Goal: Information Seeking & Learning: Learn about a topic

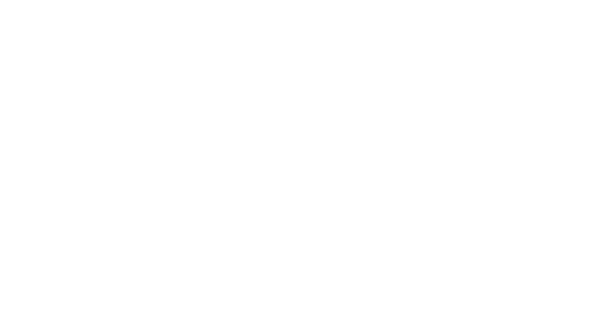
select select "Song"
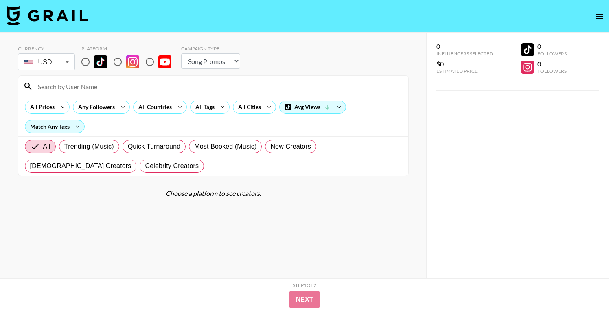
click at [89, 59] on input "radio" at bounding box center [85, 61] width 17 height 17
radio input "true"
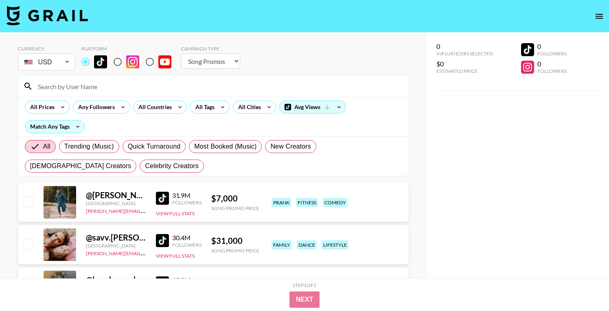
click at [89, 83] on input at bounding box center [218, 86] width 370 height 13
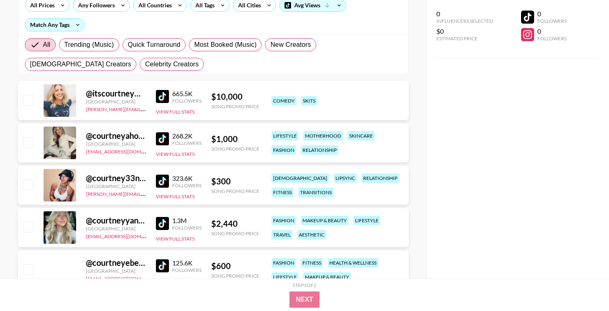
scroll to position [103, 0]
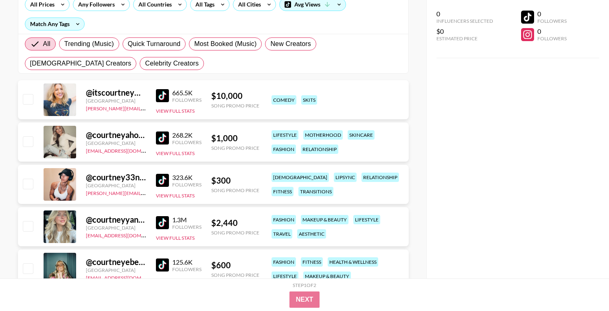
type input "[PERSON_NAME]"
click at [158, 179] on img at bounding box center [162, 180] width 13 height 13
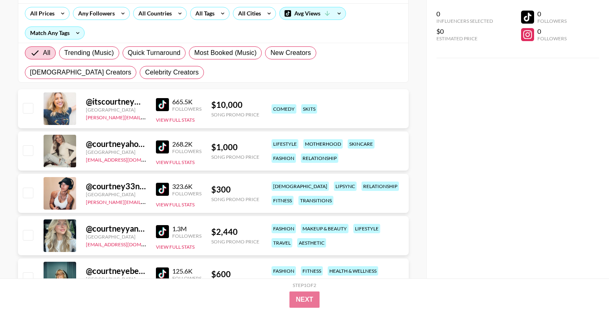
scroll to position [0, 0]
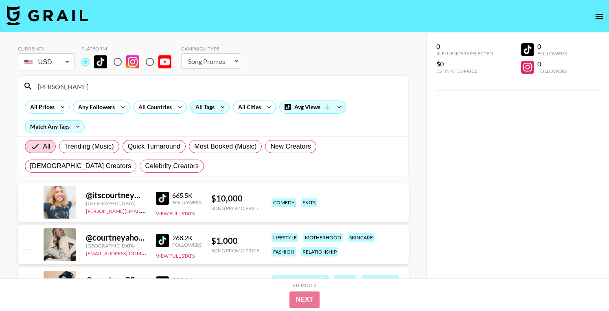
click at [199, 109] on div "All Tags" at bounding box center [203, 107] width 26 height 12
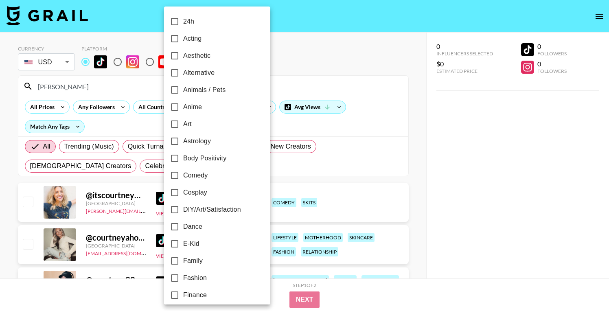
click at [75, 91] on div at bounding box center [304, 155] width 609 height 311
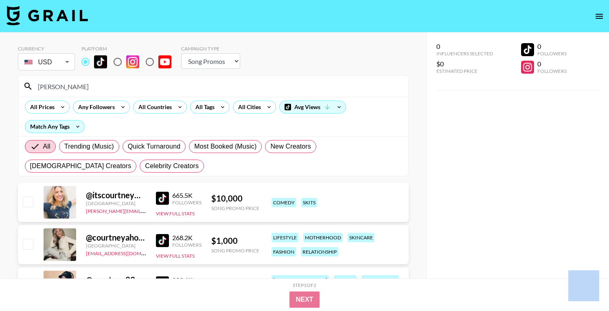
click at [75, 91] on div at bounding box center [304, 155] width 609 height 311
click at [75, 91] on div "24h Acting Aesthetic Alternative Animals / Pets Anime Art Astrology Body Positi…" at bounding box center [304, 155] width 609 height 311
click at [75, 85] on input "[PERSON_NAME]" at bounding box center [218, 86] width 370 height 13
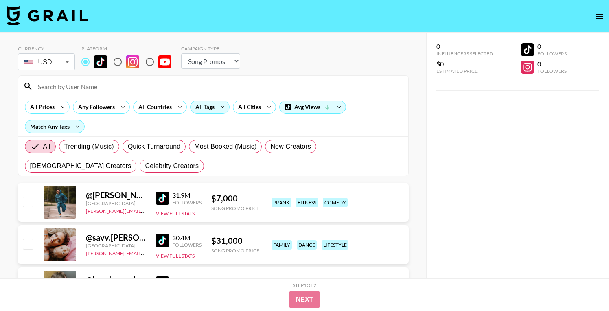
click at [210, 101] on div "All Tags" at bounding box center [203, 107] width 26 height 12
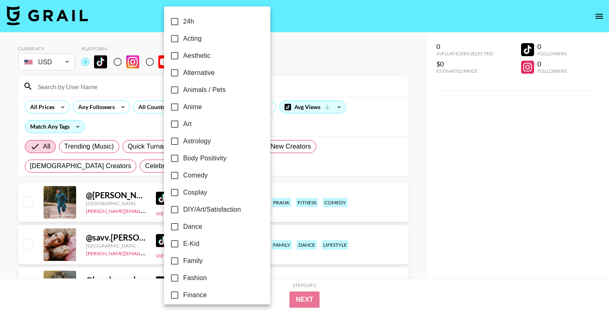
click at [204, 72] on span "Alternative" at bounding box center [198, 73] width 31 height 10
click at [183, 72] on input "Alternative" at bounding box center [174, 72] width 17 height 17
checkbox input "true"
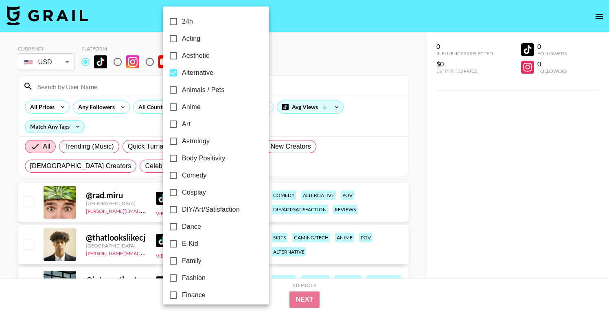
click at [368, 95] on div at bounding box center [304, 155] width 609 height 311
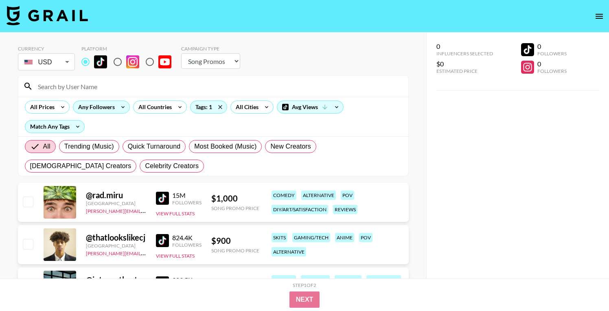
click at [116, 107] on icon at bounding box center [122, 107] width 13 height 12
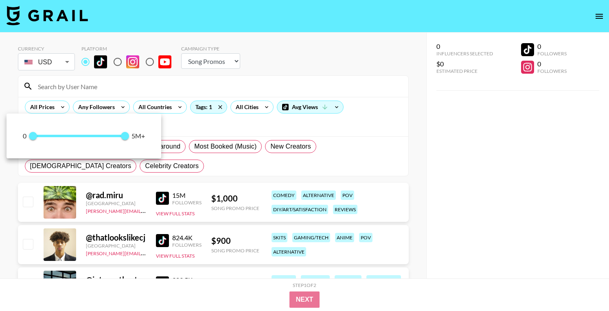
click at [151, 82] on div at bounding box center [304, 155] width 609 height 311
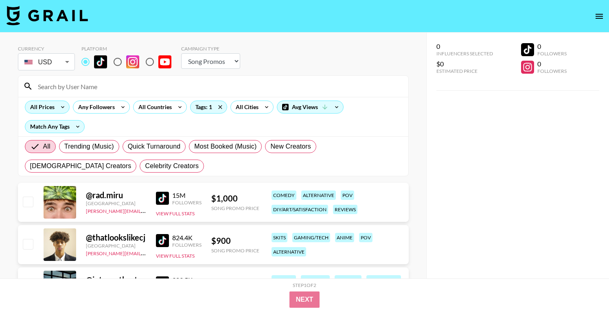
click at [39, 107] on div "All Prices" at bounding box center [40, 107] width 31 height 12
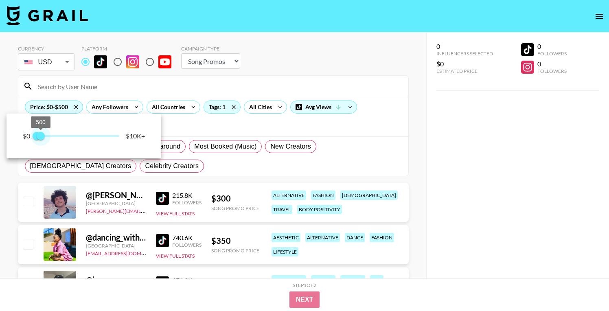
type input "750"
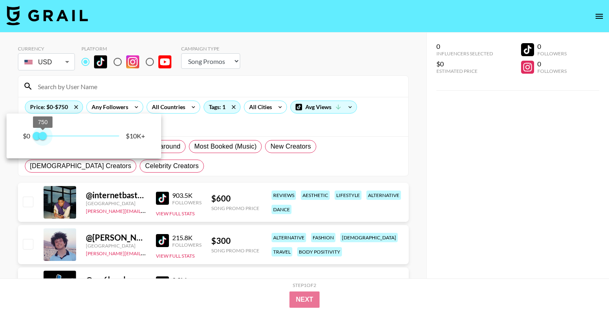
drag, startPoint x: 118, startPoint y: 134, endPoint x: 42, endPoint y: 138, distance: 75.8
click at [42, 138] on span "750" at bounding box center [43, 136] width 8 height 8
click at [411, 138] on div at bounding box center [304, 155] width 609 height 311
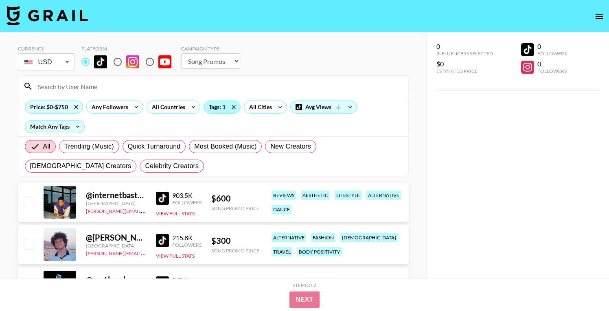
click at [213, 105] on div "Tags: 1" at bounding box center [222, 107] width 36 height 12
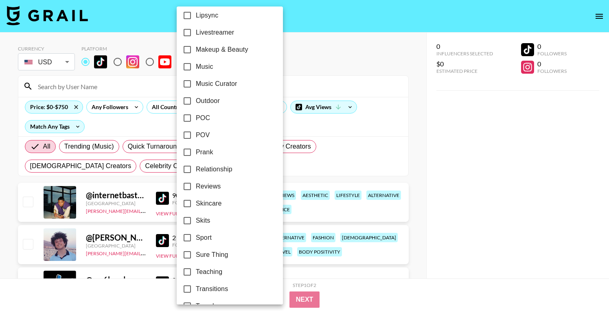
scroll to position [435, 0]
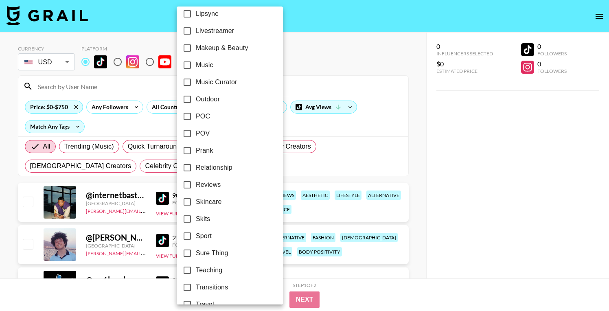
click at [423, 192] on div at bounding box center [304, 155] width 609 height 311
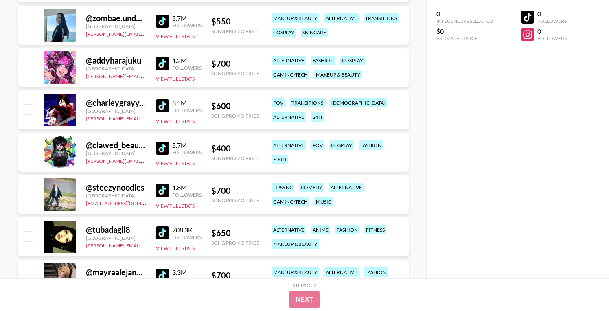
scroll to position [779, 0]
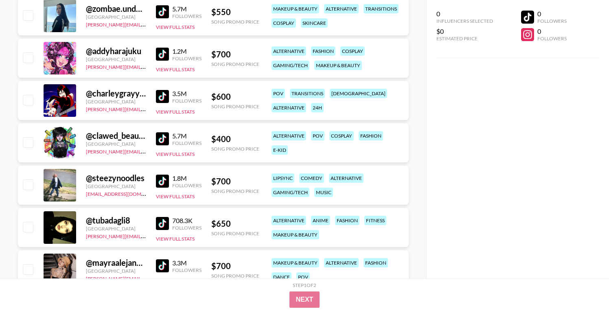
click at [162, 183] on img at bounding box center [162, 181] width 13 height 13
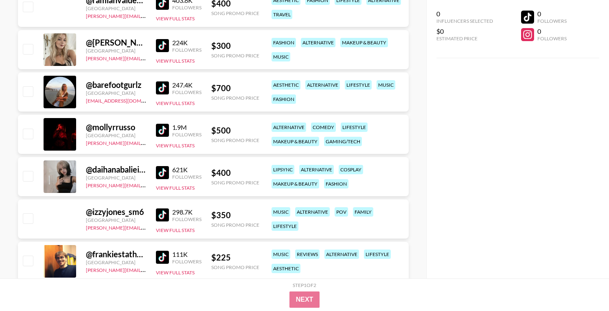
scroll to position [1983, 0]
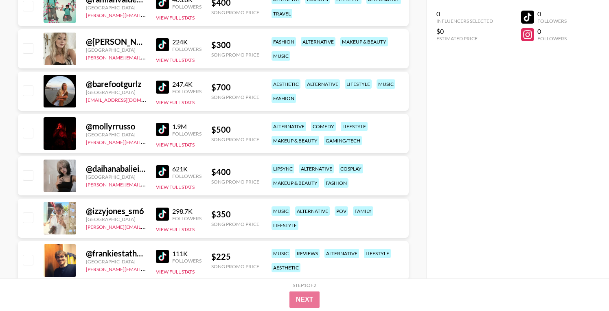
click at [163, 125] on img at bounding box center [162, 129] width 13 height 13
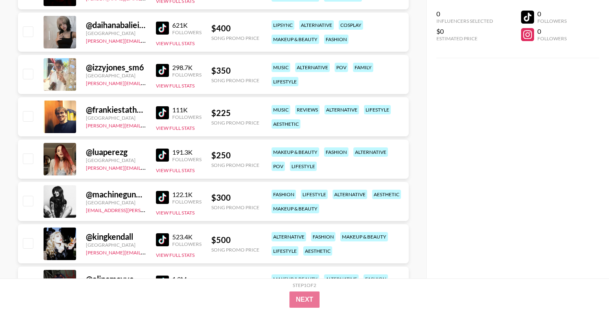
scroll to position [2132, 0]
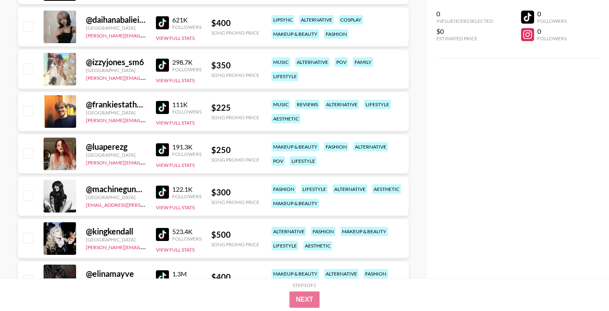
click at [162, 192] on img at bounding box center [162, 192] width 13 height 13
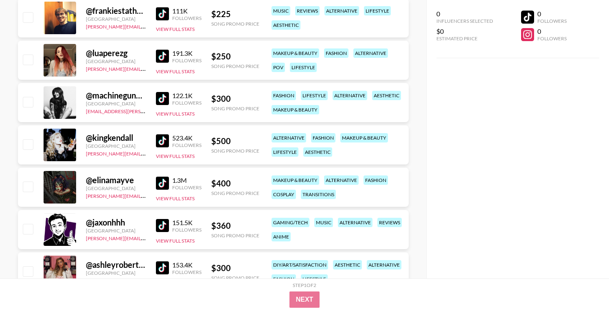
scroll to position [2228, 0]
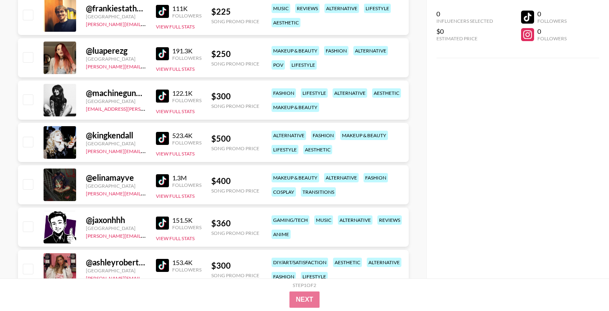
click at [161, 135] on img at bounding box center [162, 138] width 13 height 13
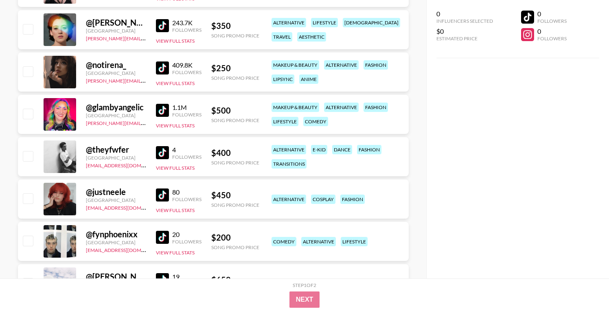
scroll to position [2839, 0]
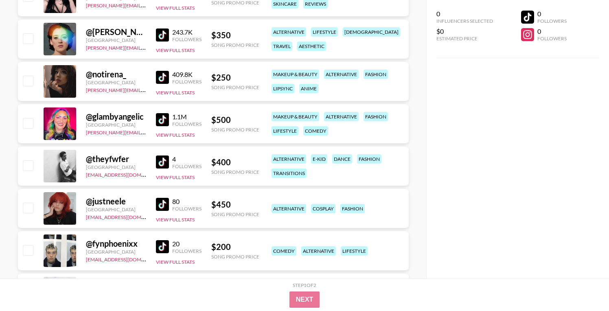
click at [163, 201] on img at bounding box center [162, 204] width 13 height 13
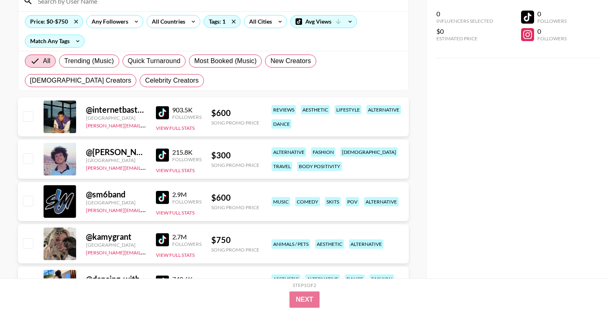
scroll to position [97, 0]
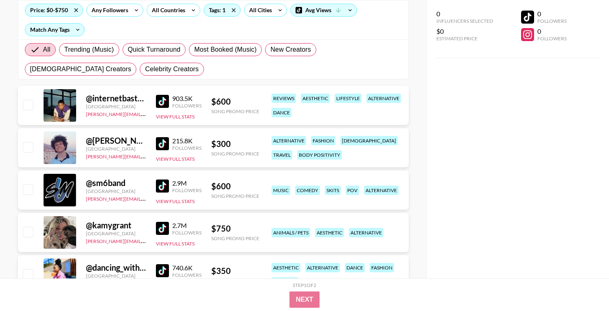
click at [163, 103] on img at bounding box center [162, 101] width 13 height 13
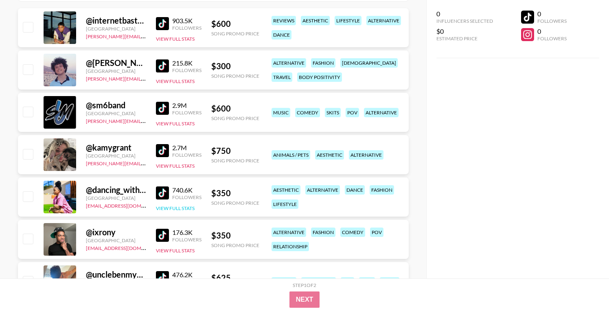
scroll to position [179, 0]
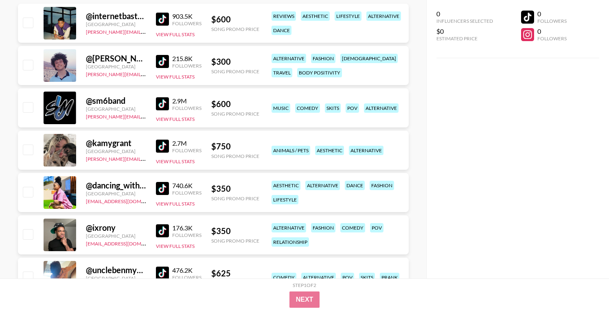
click at [162, 145] on img at bounding box center [162, 146] width 13 height 13
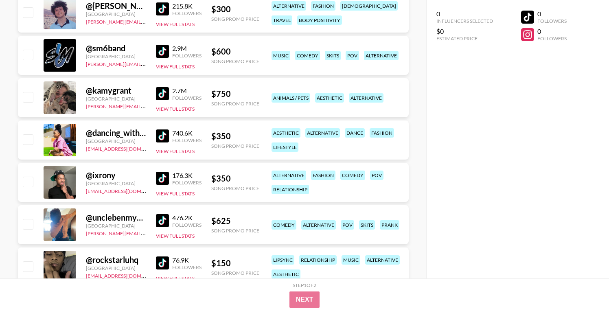
scroll to position [0, 0]
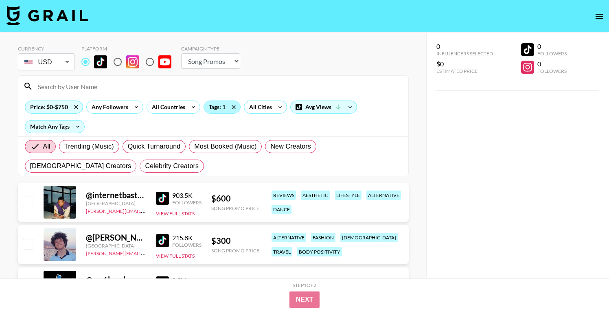
click at [221, 108] on div "Tags: 1" at bounding box center [222, 107] width 36 height 12
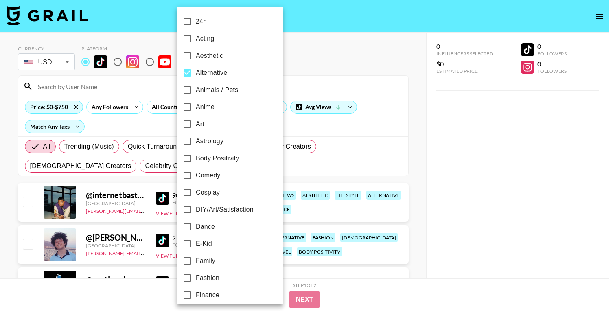
click at [210, 74] on span "Alternative" at bounding box center [211, 73] width 31 height 10
click at [196, 74] on input "Alternative" at bounding box center [187, 72] width 17 height 17
checkbox input "false"
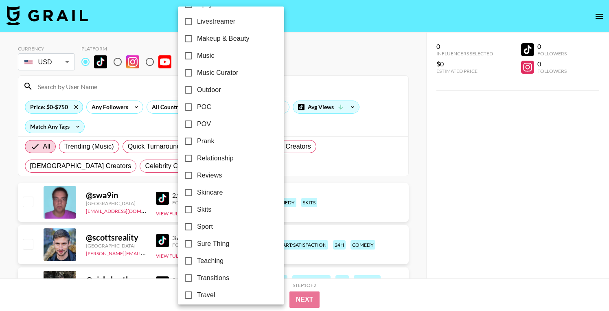
scroll to position [467, 0]
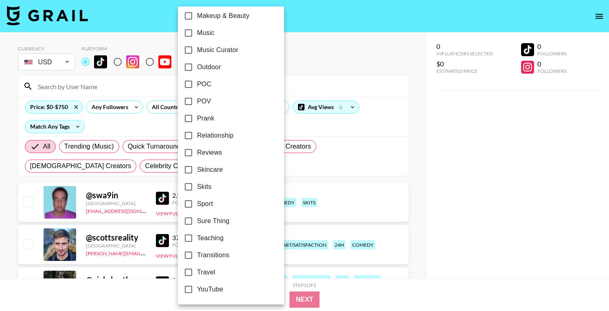
click at [365, 44] on div at bounding box center [304, 155] width 609 height 311
